Goal: Information Seeking & Learning: Check status

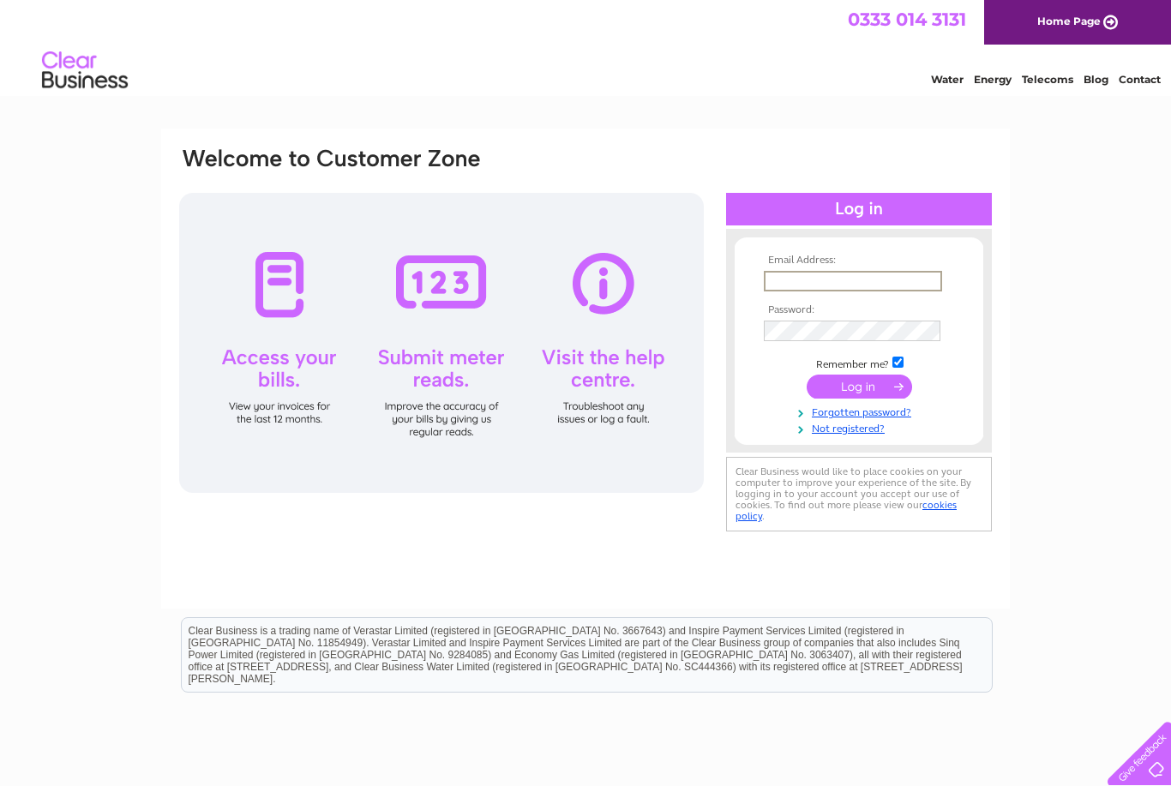
type input "[EMAIL_ADDRESS][DOMAIN_NAME]"
click at [859, 387] on input "submit" at bounding box center [859, 385] width 105 height 24
click at [885, 376] on input "submit" at bounding box center [859, 385] width 105 height 24
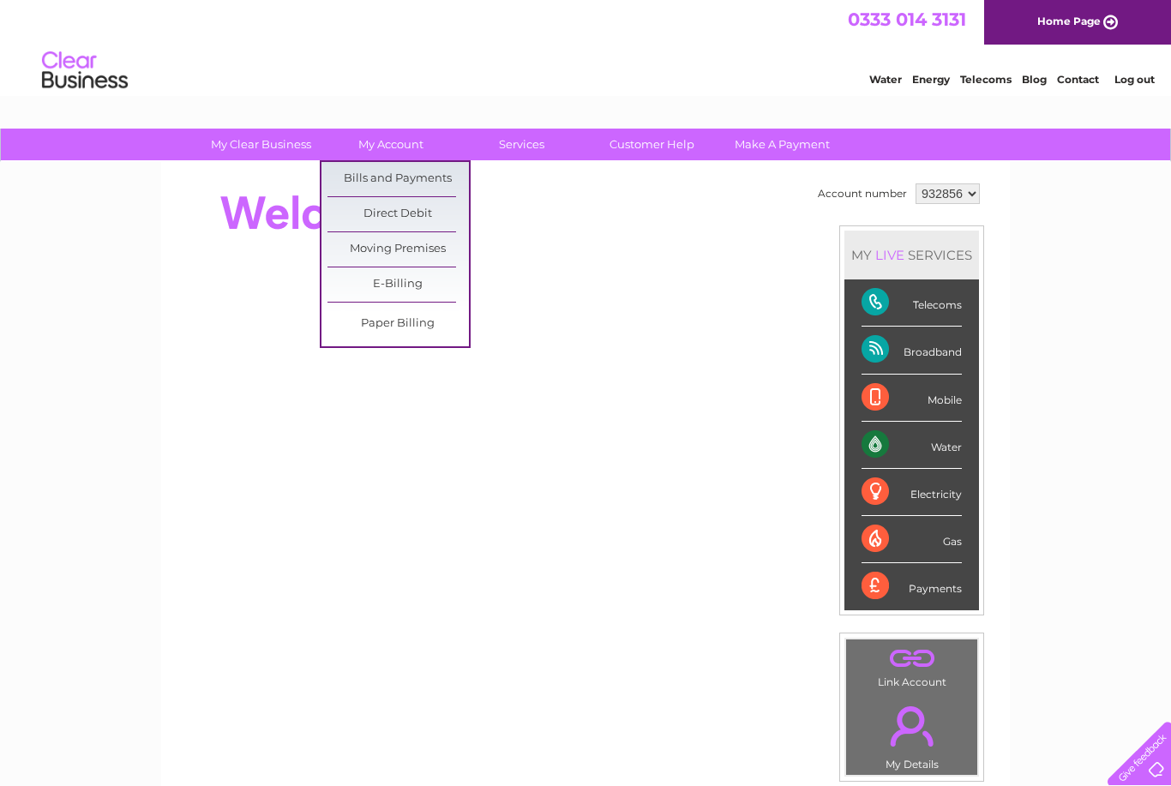
click at [443, 182] on link "Bills and Payments" at bounding box center [397, 179] width 141 height 34
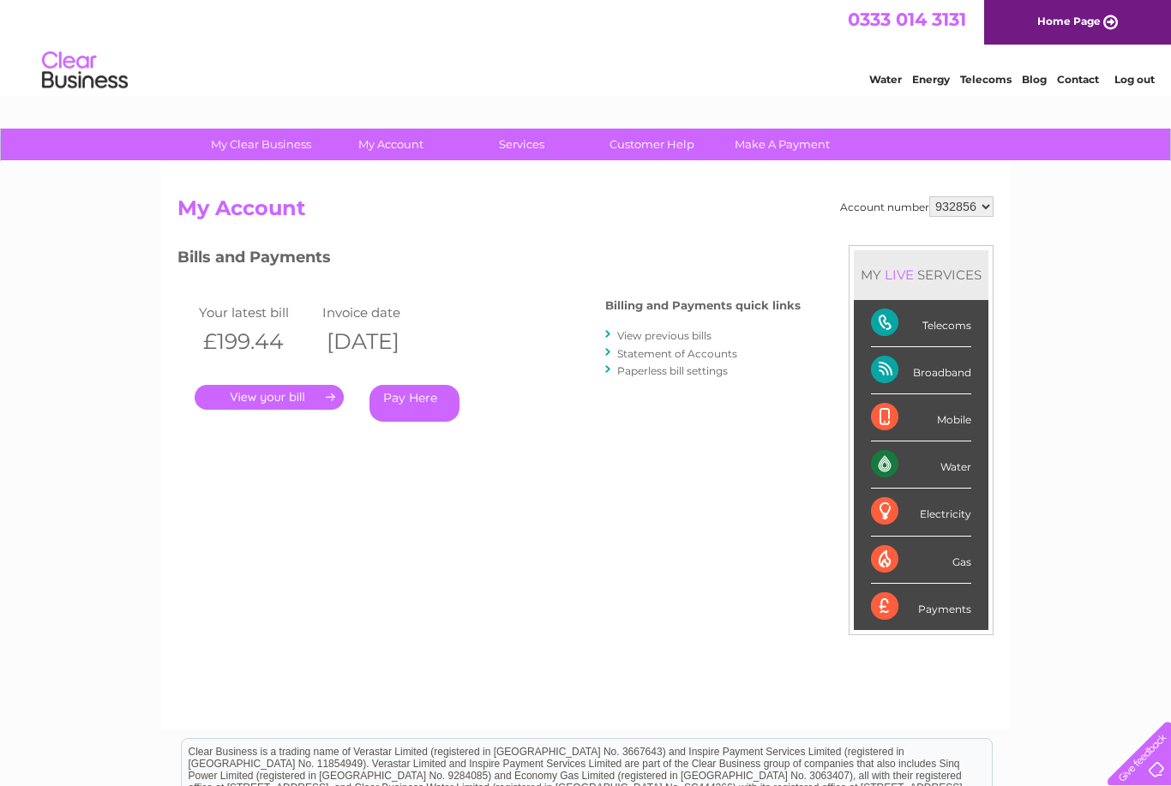
click at [293, 386] on link "." at bounding box center [269, 397] width 149 height 25
click at [695, 333] on link "View previous bills" at bounding box center [664, 335] width 94 height 13
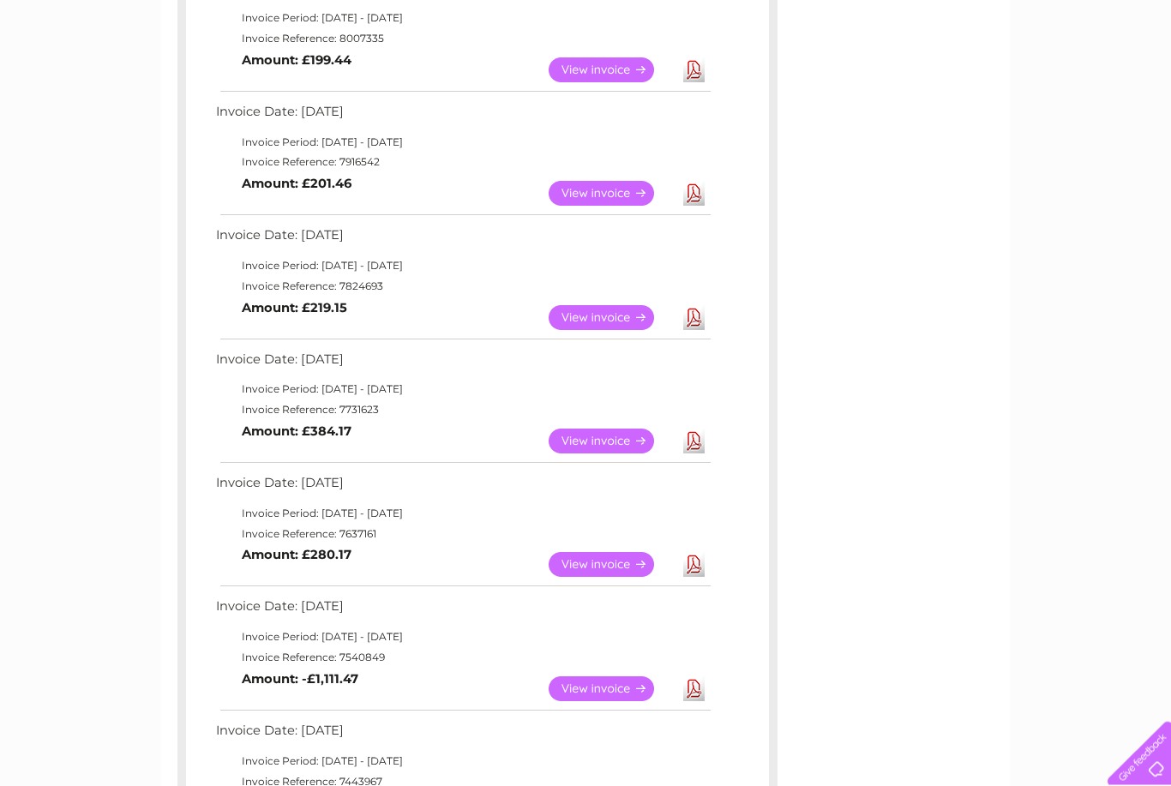
scroll to position [345, 0]
click at [604, 442] on link "View" at bounding box center [612, 441] width 126 height 25
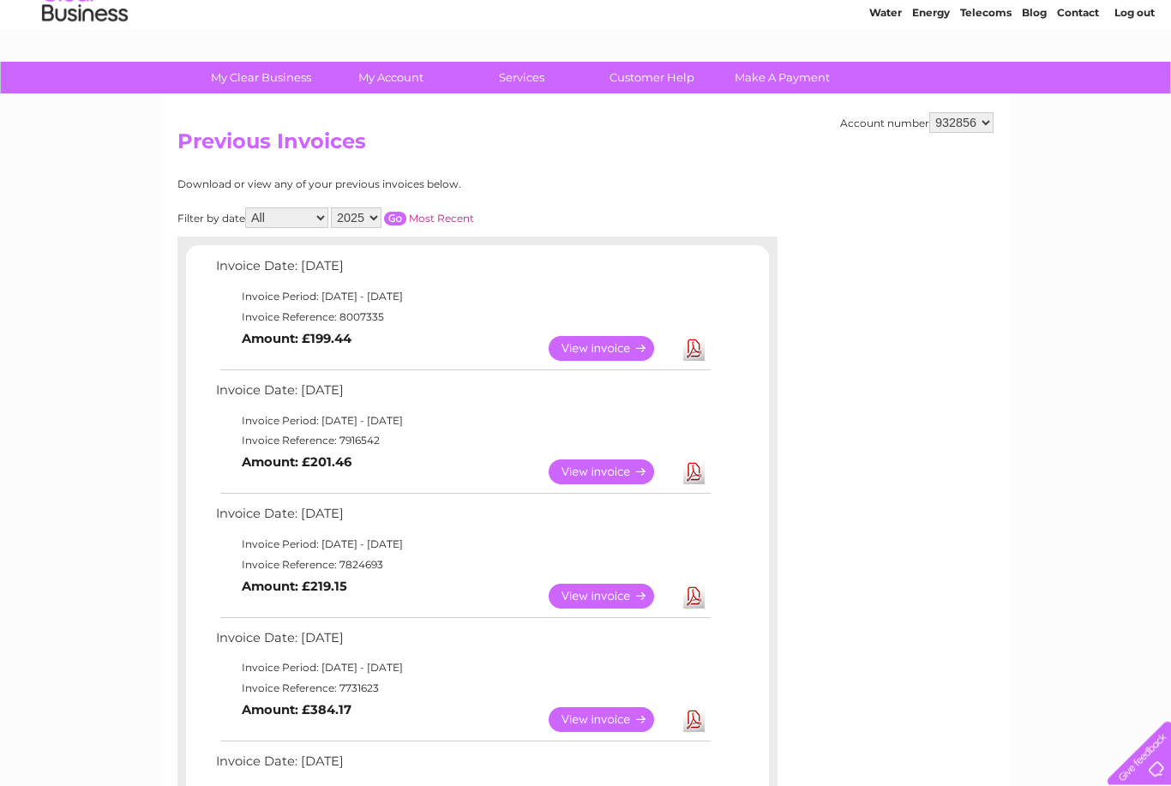
scroll to position [33, 0]
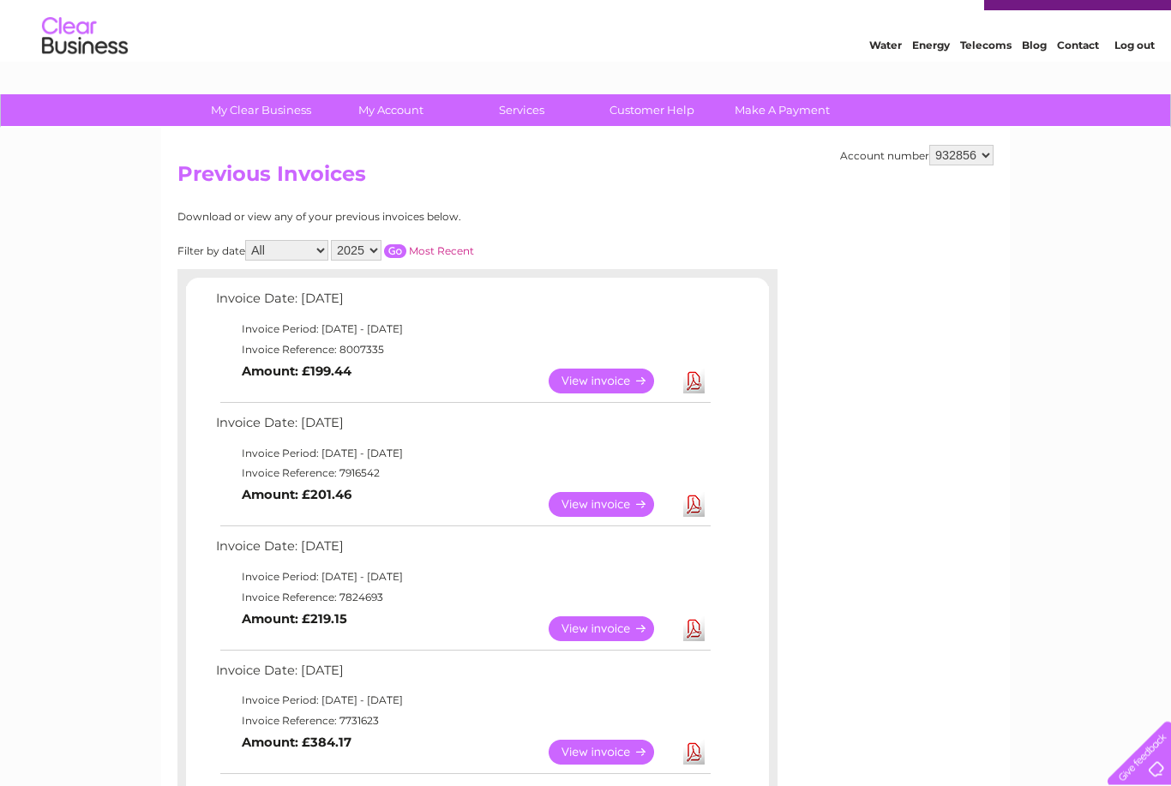
click at [615, 382] on link "View" at bounding box center [612, 381] width 126 height 25
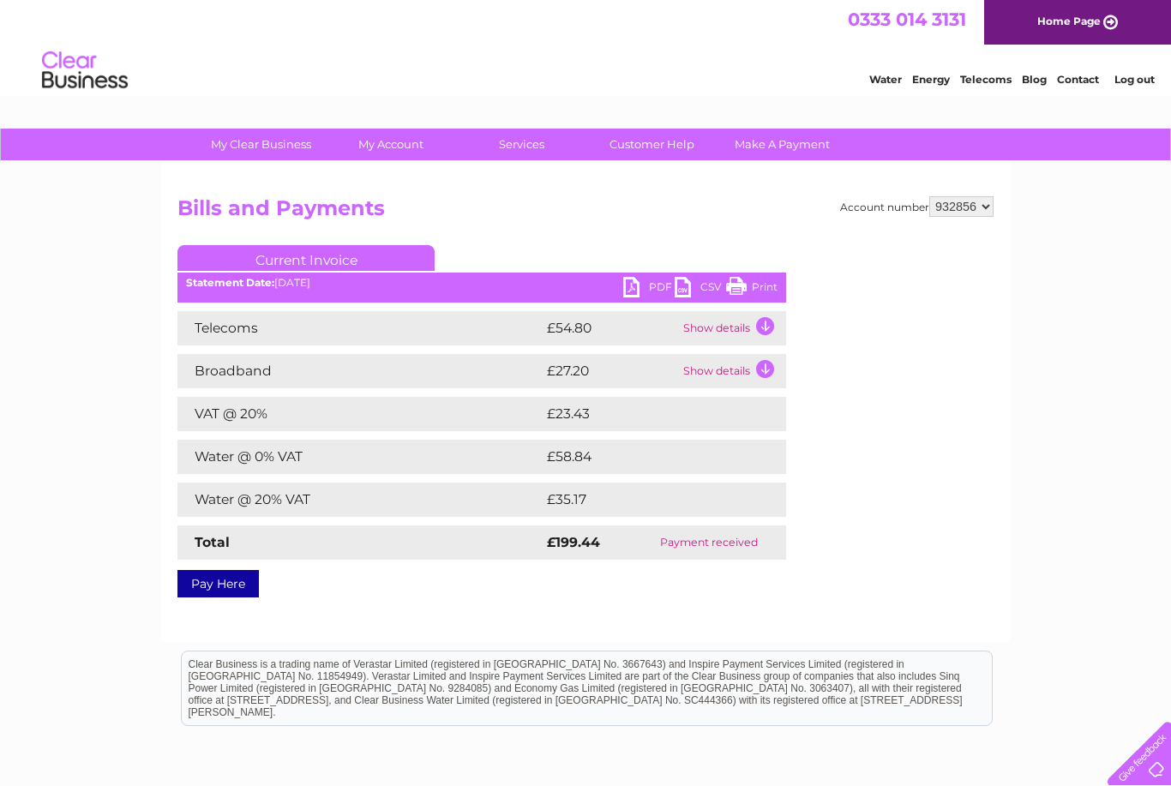
click at [736, 369] on td "Show details" at bounding box center [732, 371] width 107 height 34
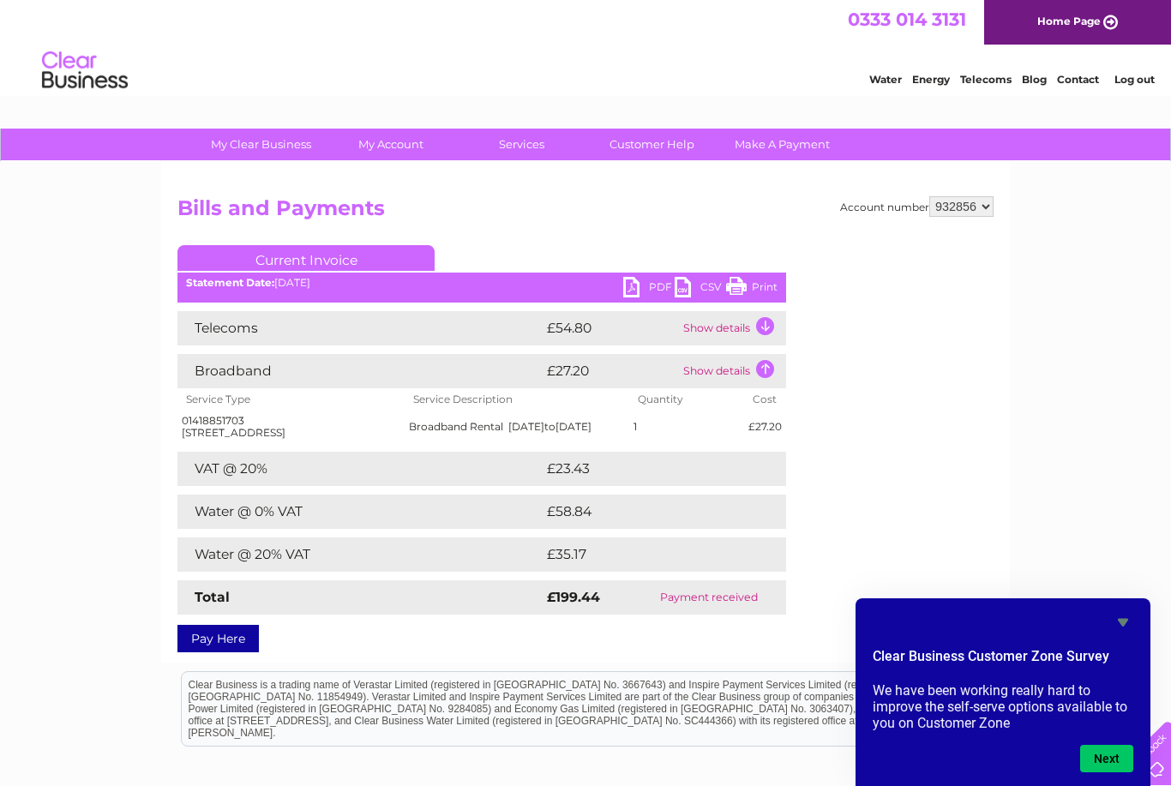
click at [1073, 77] on link "Contact" at bounding box center [1078, 79] width 42 height 13
